Goal: Task Accomplishment & Management: Manage account settings

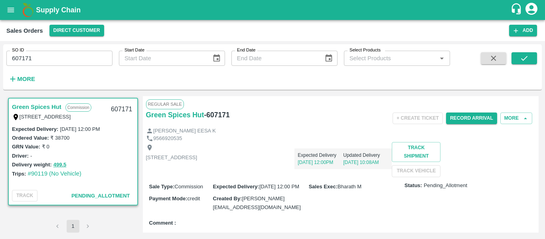
click at [309, 135] on div "9566920535" at bounding box center [341, 139] width 390 height 8
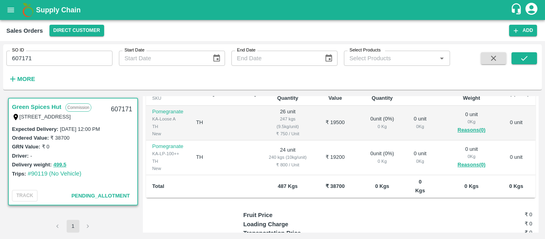
scroll to position [159, 0]
click at [538, 106] on div "Regular Sale Green Spices Hut - 607171 + Create Ticket Record Arrival More [PER…" at bounding box center [341, 164] width 396 height 136
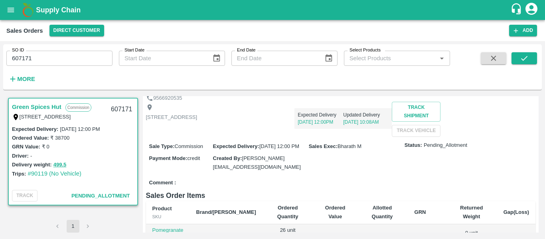
scroll to position [0, 0]
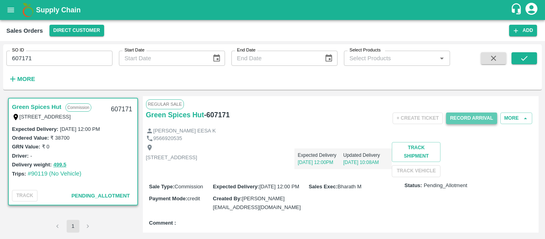
click at [455, 119] on button "Record Arrival" at bounding box center [471, 118] width 51 height 12
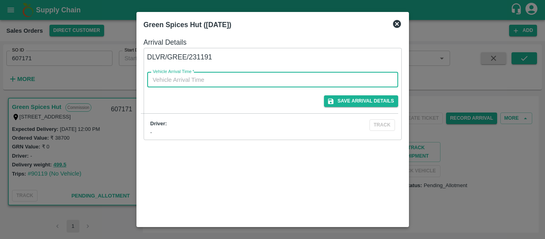
type input "DD/MM/YYYY hh:mm aa"
click at [209, 82] on input "DD/MM/YYYY hh:mm aa" at bounding box center [269, 79] width 245 height 15
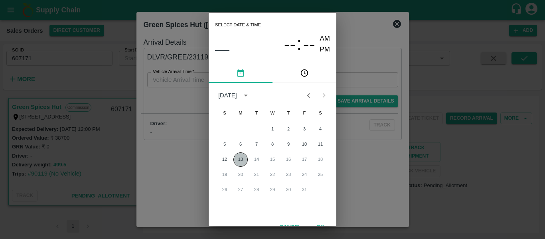
click at [237, 162] on button "13" at bounding box center [240, 159] width 14 height 14
type input "13/10/2025 12:00 AM"
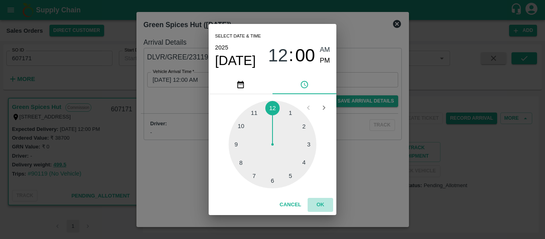
click at [320, 203] on button "OK" at bounding box center [320, 205] width 26 height 14
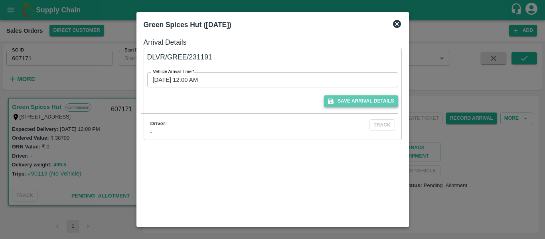
click at [371, 96] on button "Save Arrival Details" at bounding box center [361, 101] width 74 height 12
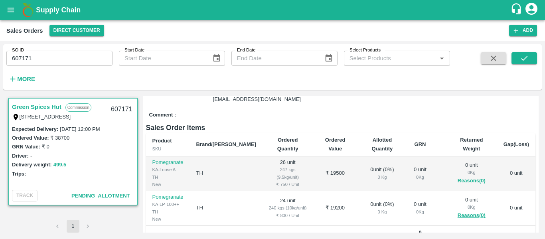
scroll to position [142, 0]
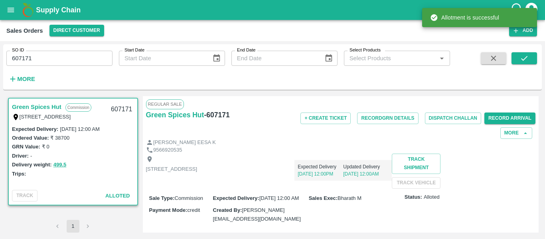
drag, startPoint x: 537, startPoint y: 112, endPoint x: 544, endPoint y: 162, distance: 51.1
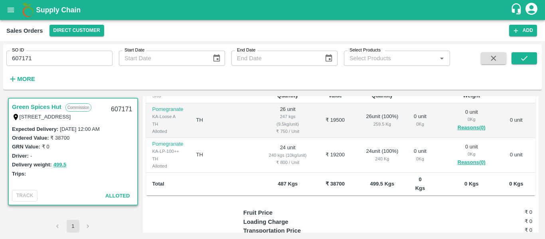
scroll to position [171, 0]
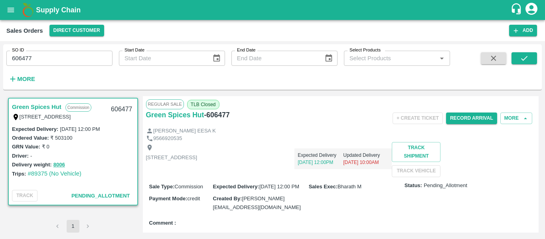
click at [308, 132] on div "[PERSON_NAME] EESA K" at bounding box center [341, 131] width 390 height 8
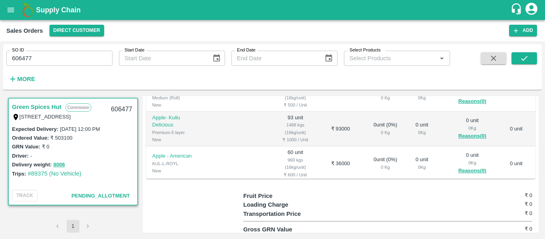
scroll to position [223, 0]
click at [321, 143] on td "₹ 93000" at bounding box center [340, 127] width 43 height 35
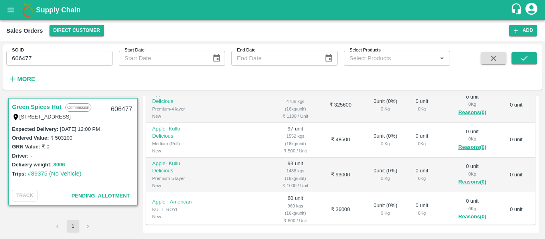
scroll to position [175, 0]
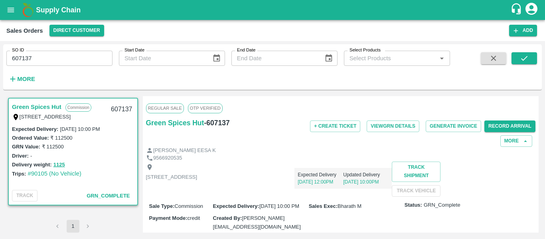
click at [349, 150] on div "[PERSON_NAME] EESA K" at bounding box center [341, 151] width 390 height 8
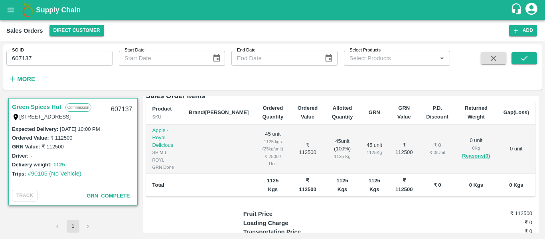
scroll to position [144, 0]
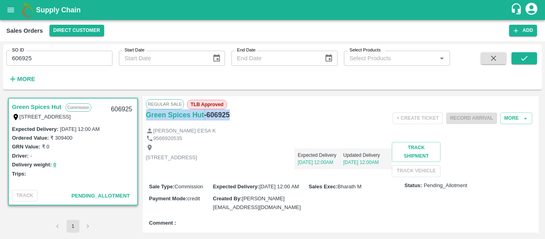
drag, startPoint x: 235, startPoint y: 110, endPoint x: 144, endPoint y: 113, distance: 90.9
click at [144, 113] on div "Regular Sale TLB Approved Green Spices Hut - 606925 + Create Ticket Record Arri…" at bounding box center [341, 164] width 396 height 136
copy div "Green Spices Hut - 606925"
click at [364, 167] on div "Expected Delivery 20 Oct, 12:00AM Updated Delivery 20 Oct, 12:00AM" at bounding box center [294, 155] width 195 height 27
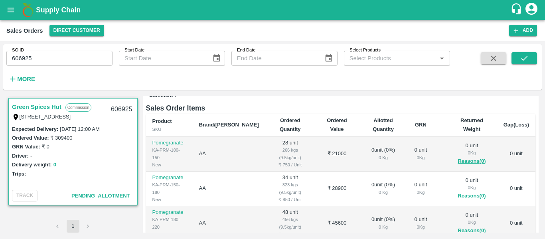
scroll to position [144, 0]
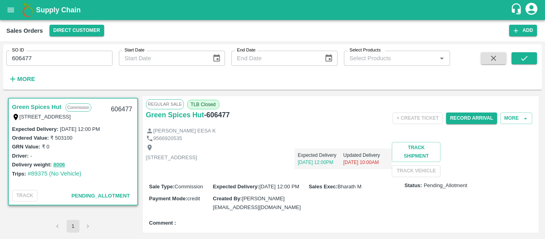
click at [307, 138] on div "9566920535" at bounding box center [341, 139] width 390 height 8
drag, startPoint x: 235, startPoint y: 118, endPoint x: 147, endPoint y: 120, distance: 88.1
click at [147, 120] on div "Green Spices Hut - 606477" at bounding box center [211, 114] width 130 height 11
copy div "Green Spices Hut - 606477"
